Goal: Navigation & Orientation: Find specific page/section

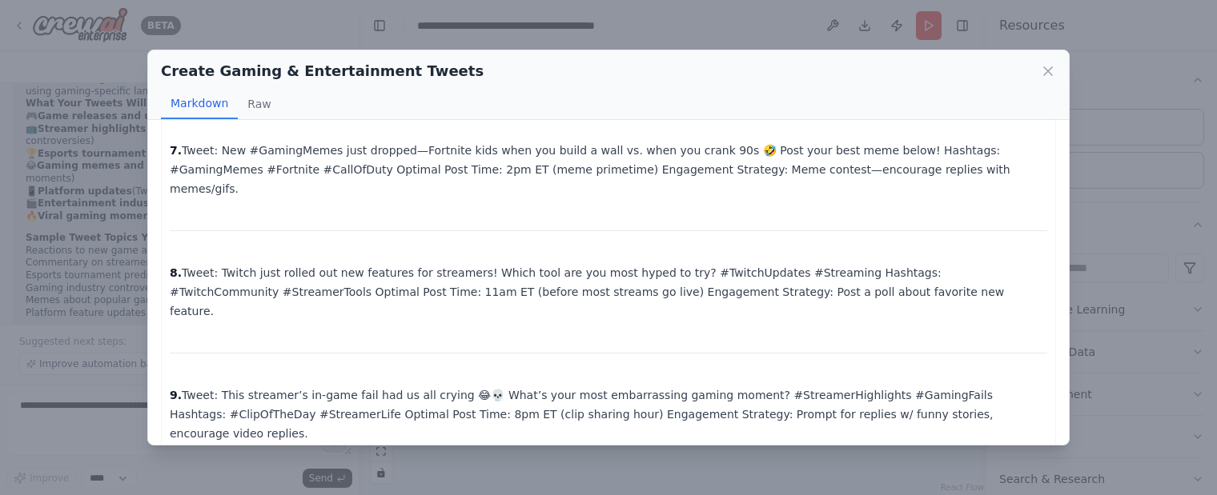
click at [583, 31] on div "Create Gaming & Entertainment Tweets Markdown Raw Twitter Posting Schedule: Vir…" at bounding box center [608, 247] width 1217 height 495
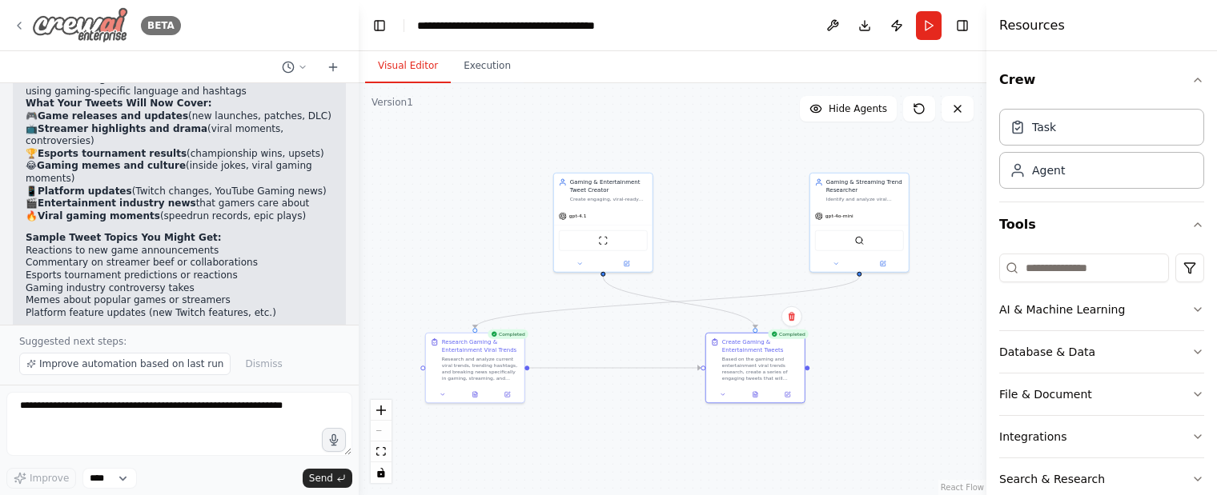
click at [19, 27] on icon at bounding box center [19, 25] width 3 height 6
click at [16, 25] on icon at bounding box center [19, 25] width 13 height 13
click at [102, 25] on img at bounding box center [80, 25] width 96 height 36
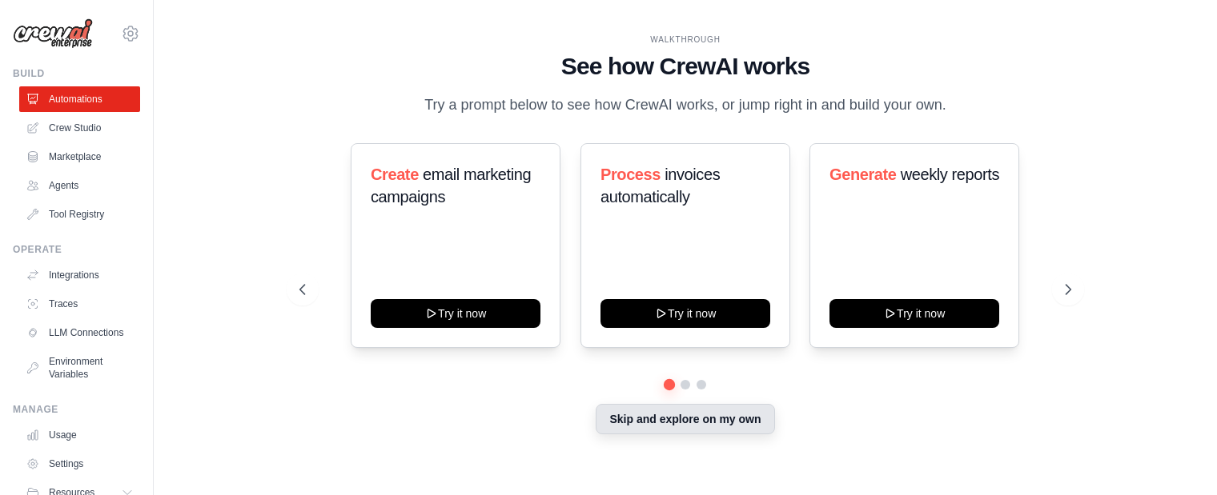
click at [683, 427] on button "Skip and explore on my own" at bounding box center [684, 419] width 178 height 30
